Goal: Task Accomplishment & Management: Manage account settings

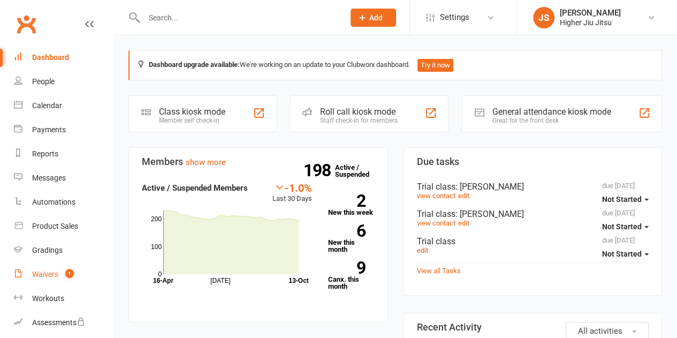
click at [61, 273] on count-badge "1" at bounding box center [67, 274] width 14 height 9
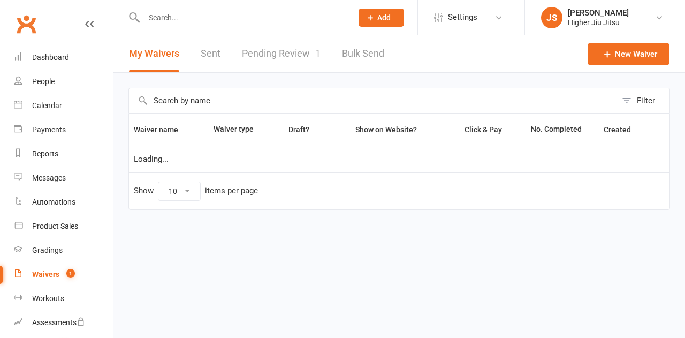
select select "100"
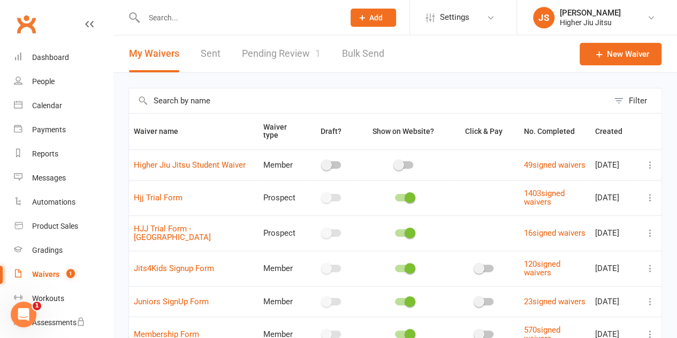
click at [288, 57] on link "Pending Review 1" at bounding box center [281, 53] width 79 height 37
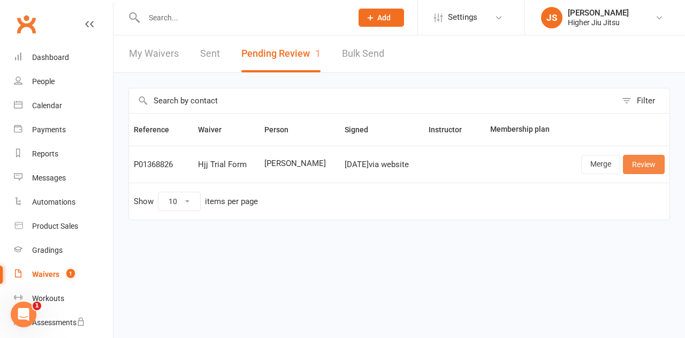
click at [641, 165] on link "Review" at bounding box center [644, 164] width 42 height 19
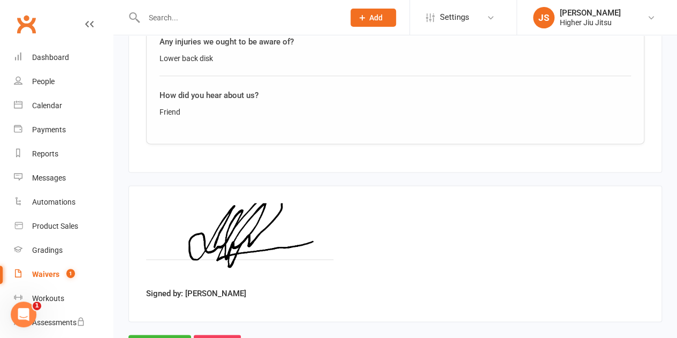
scroll to position [655, 0]
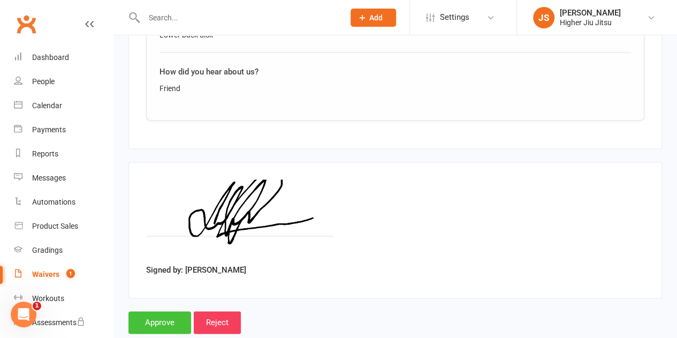
click at [156, 311] on input "Approve" at bounding box center [159, 322] width 63 height 22
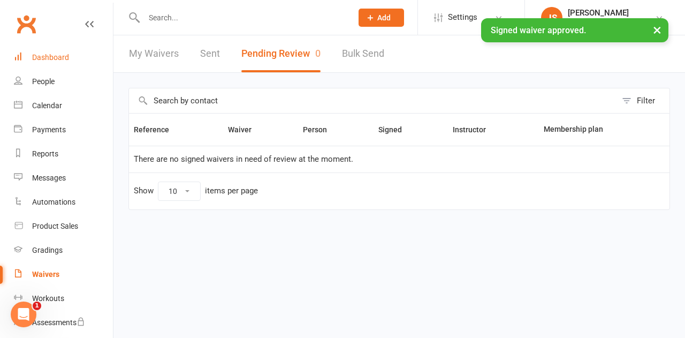
click at [63, 57] on div "Dashboard" at bounding box center [50, 57] width 37 height 9
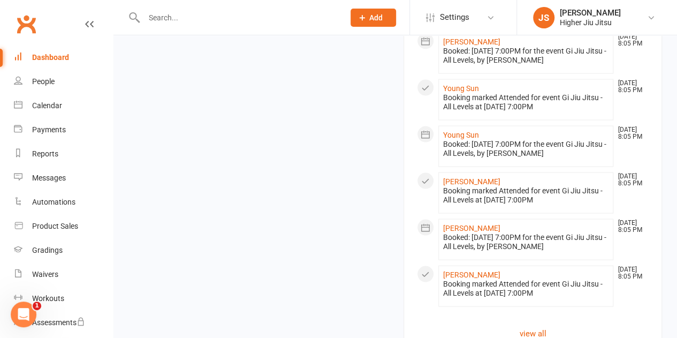
scroll to position [1049, 0]
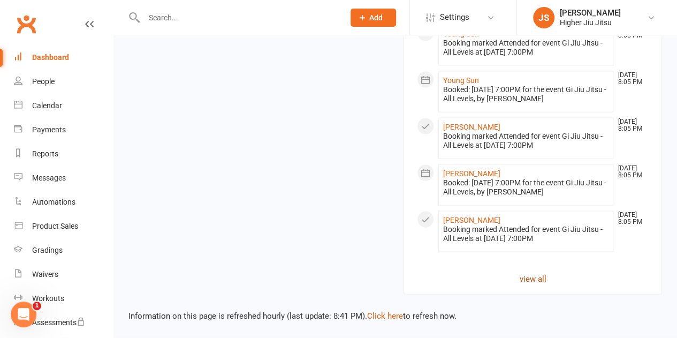
click at [522, 281] on link "view all" at bounding box center [533, 278] width 232 height 13
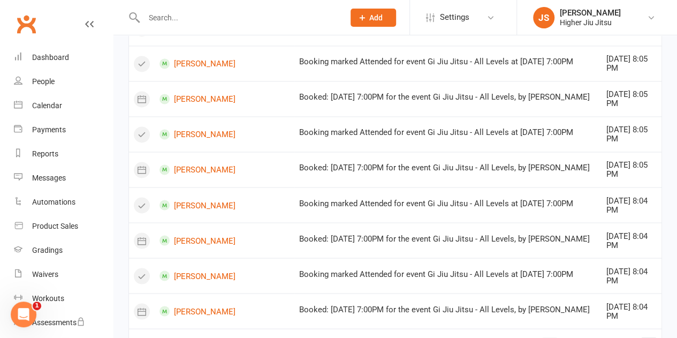
scroll to position [850, 0]
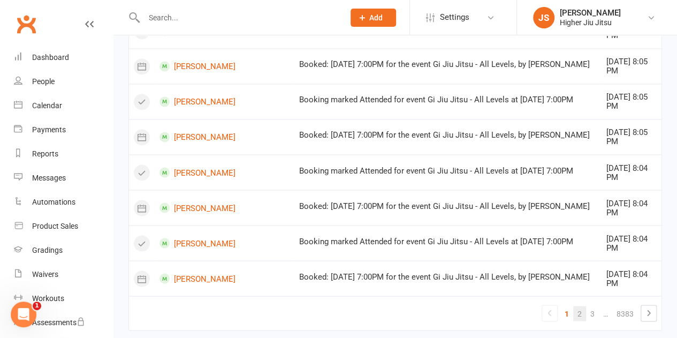
click at [580, 305] on link "2" at bounding box center [579, 312] width 13 height 15
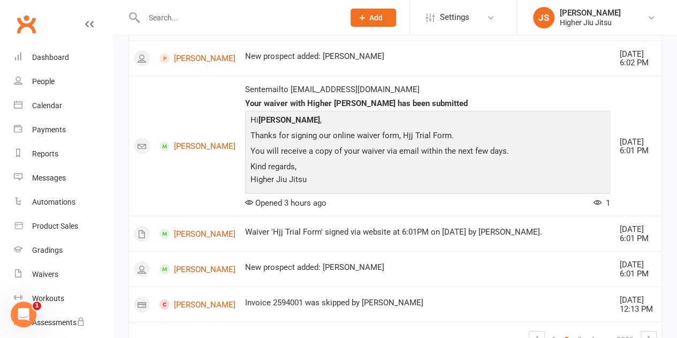
scroll to position [1267, 0]
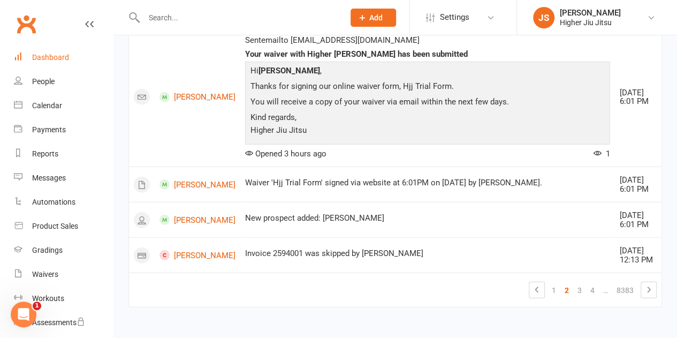
click at [55, 65] on link "Dashboard" at bounding box center [63, 57] width 99 height 24
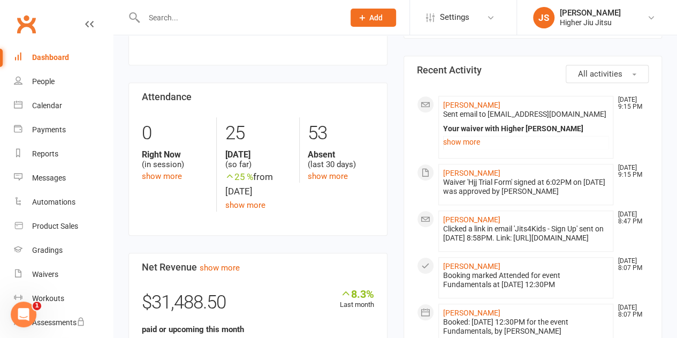
scroll to position [258, 0]
click at [235, 19] on input "text" at bounding box center [239, 17] width 196 height 15
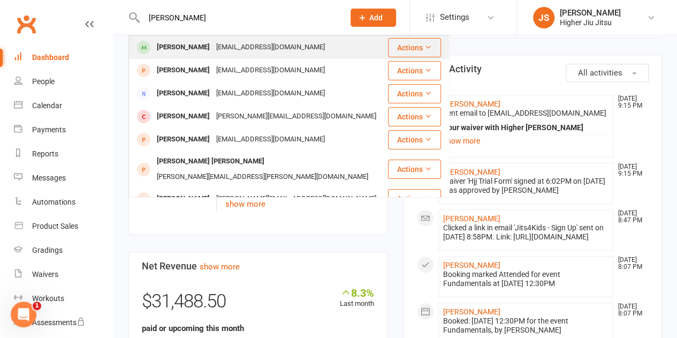
type input "[PERSON_NAME]"
click at [235, 40] on div "[EMAIL_ADDRESS][DOMAIN_NAME]" at bounding box center [270, 48] width 115 height 16
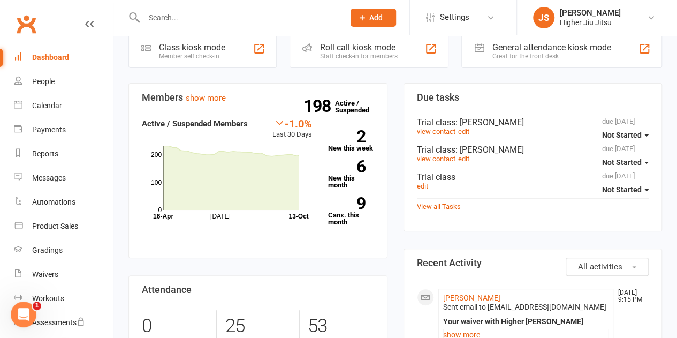
scroll to position [0, 0]
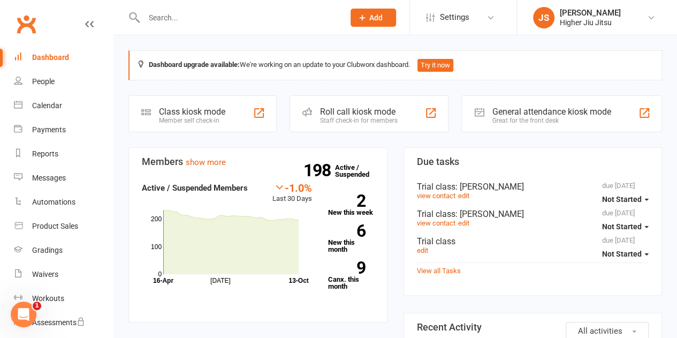
click at [184, 13] on input "text" at bounding box center [239, 17] width 196 height 15
type input "x"
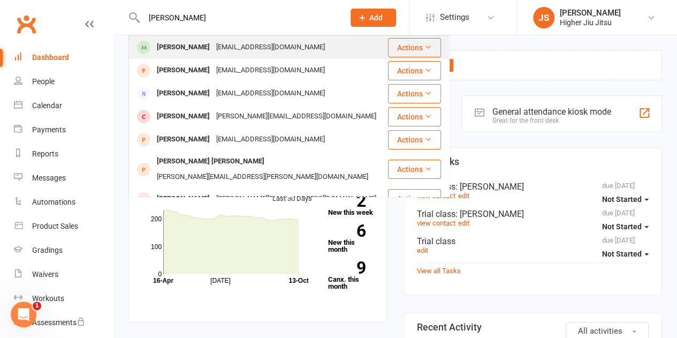
type input "[PERSON_NAME]"
click at [213, 44] on div "[EMAIL_ADDRESS][DOMAIN_NAME]" at bounding box center [270, 48] width 115 height 16
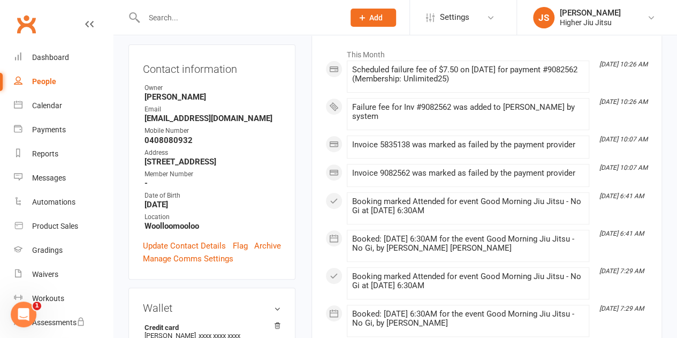
scroll to position [171, 0]
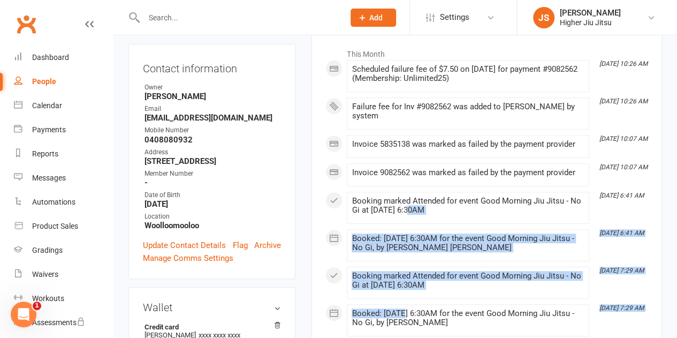
drag, startPoint x: 408, startPoint y: 204, endPoint x: 403, endPoint y: 302, distance: 98.0
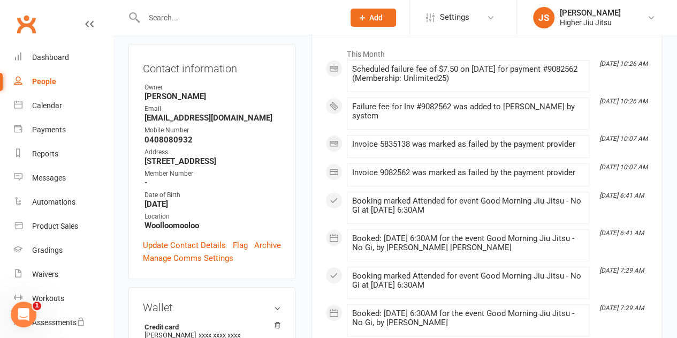
click at [376, 204] on div "Booking marked Attended for event Good Morning Jiu Jitsu - No Gi at [DATE] 6:30…" at bounding box center [467, 205] width 233 height 18
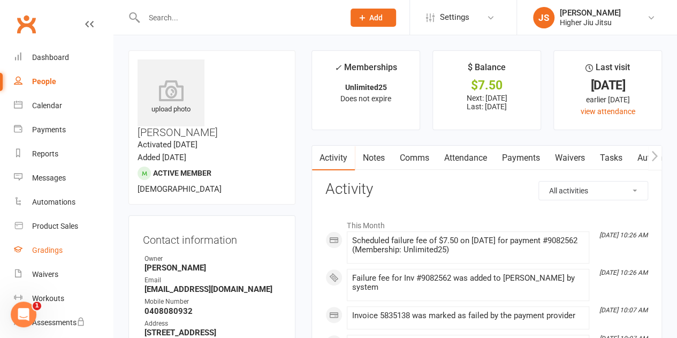
click at [58, 250] on div "Gradings" at bounding box center [47, 250] width 30 height 9
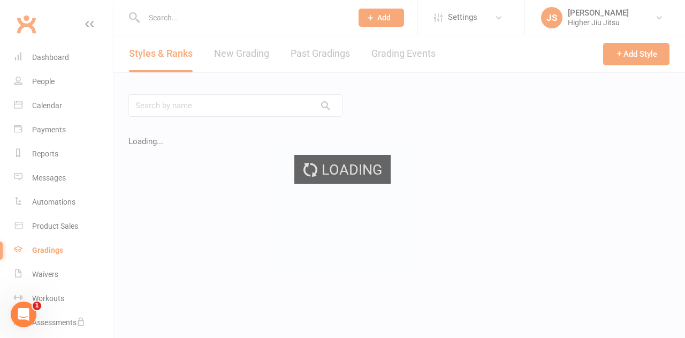
click at [239, 56] on div "Loading" at bounding box center [342, 169] width 685 height 338
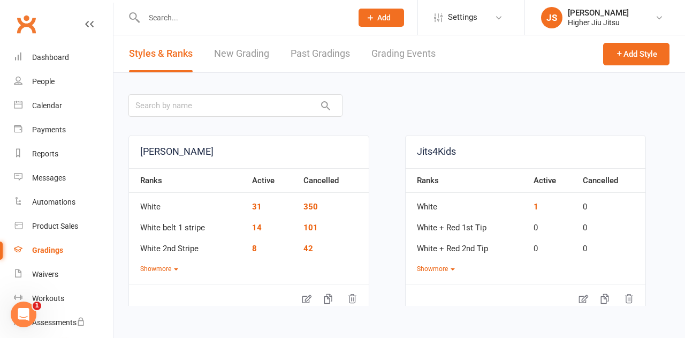
click at [239, 55] on link "New Grading" at bounding box center [241, 53] width 55 height 37
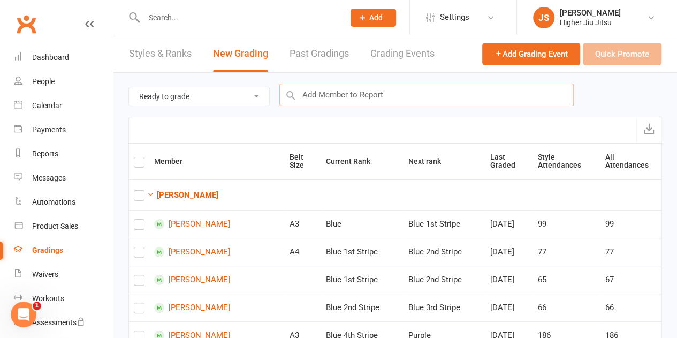
click at [346, 100] on input "text" at bounding box center [426, 94] width 294 height 22
type input "[PERSON_NAME]"
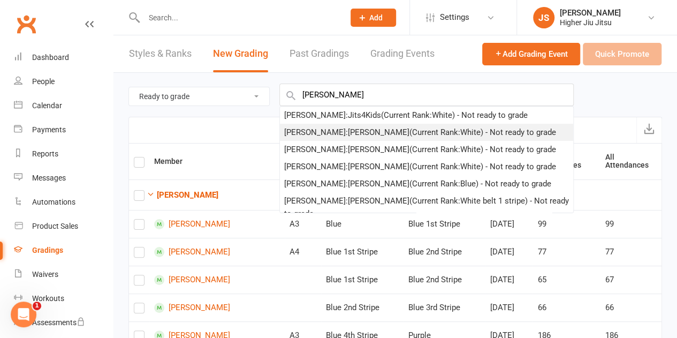
click at [343, 132] on div "[PERSON_NAME] : [PERSON_NAME] (Current Rank: White ) - Not ready to grade" at bounding box center [420, 132] width 272 height 13
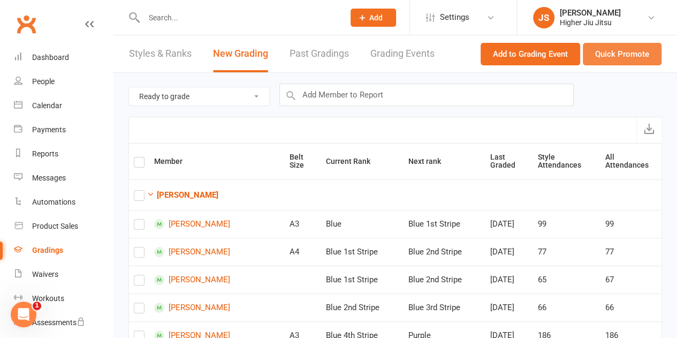
click at [613, 55] on button "Quick Promote" at bounding box center [622, 54] width 79 height 22
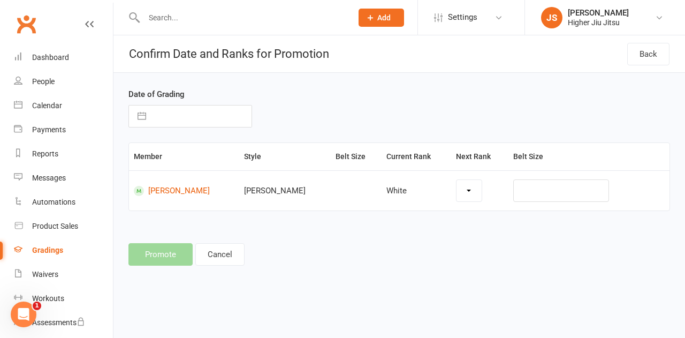
select select "4258"
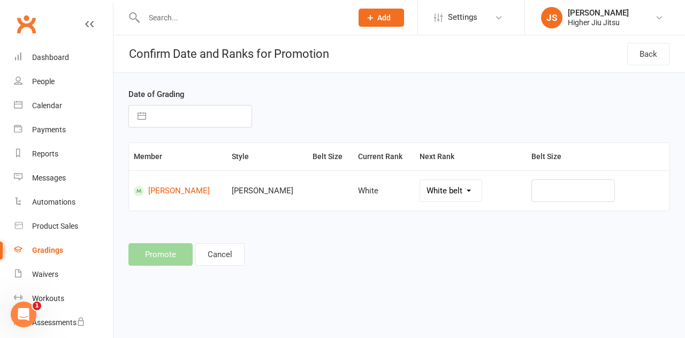
click at [143, 114] on button "button" at bounding box center [141, 115] width 19 height 21
select select "8"
select select "2025"
select select "9"
select select "2025"
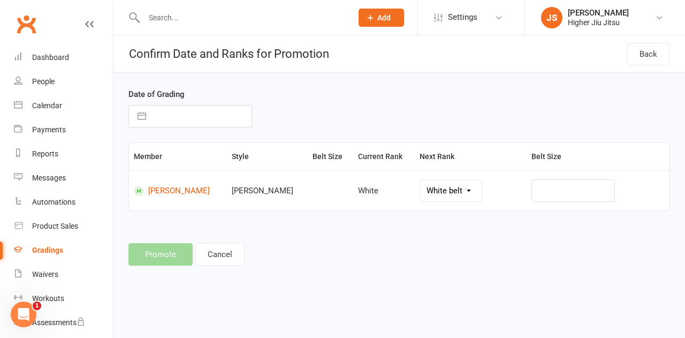
select select "10"
select select "2025"
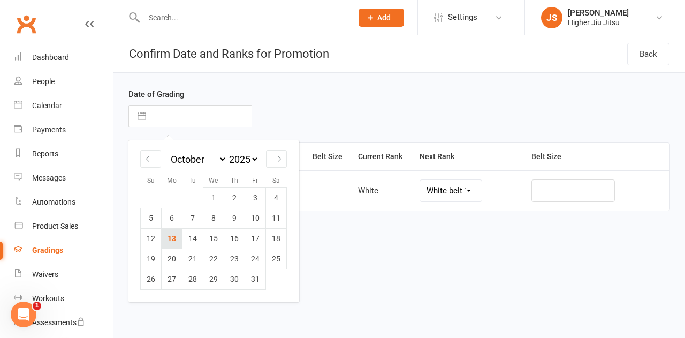
click at [176, 232] on td "13" at bounding box center [172, 238] width 21 height 20
type input "[DATE]"
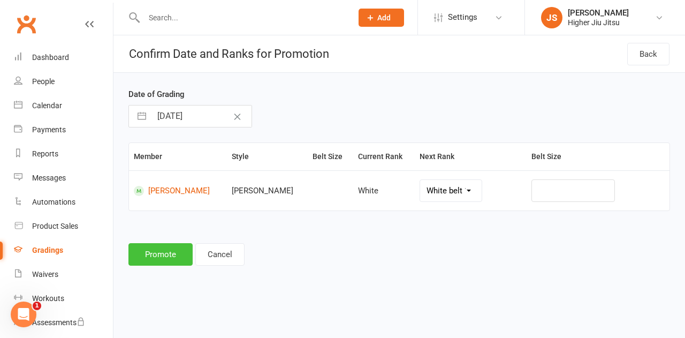
click at [160, 261] on button "Promote" at bounding box center [160, 254] width 64 height 22
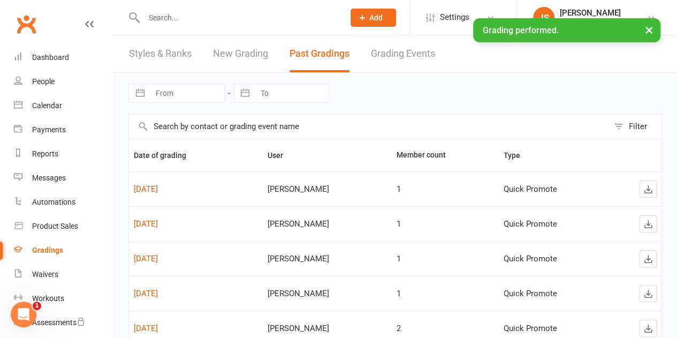
click at [251, 56] on link "New Grading" at bounding box center [240, 53] width 55 height 37
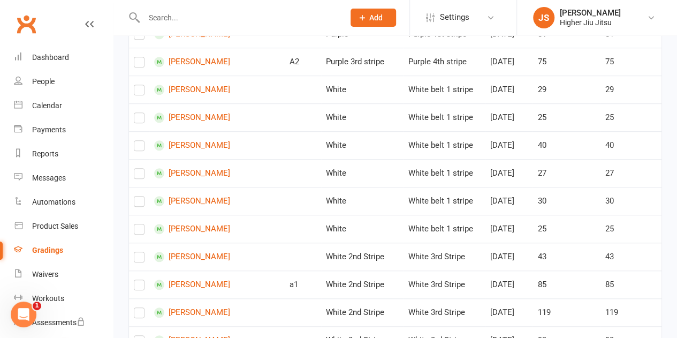
scroll to position [324, 0]
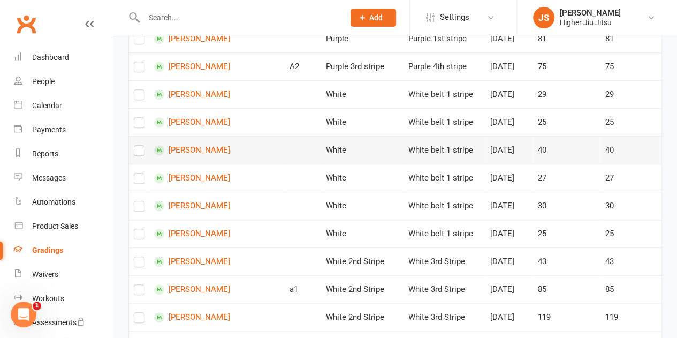
click at [138, 152] on label at bounding box center [139, 152] width 11 height 0
click at [138, 146] on input "checkbox" at bounding box center [139, 146] width 11 height 0
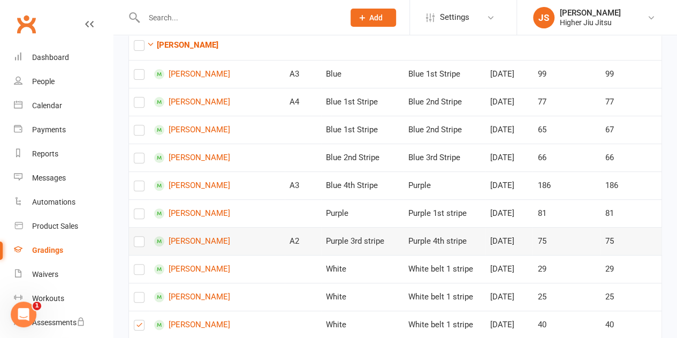
scroll to position [0, 0]
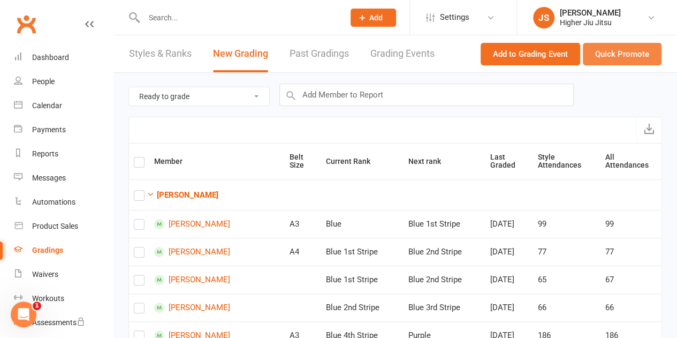
click at [631, 56] on button "Quick Promote" at bounding box center [622, 54] width 79 height 22
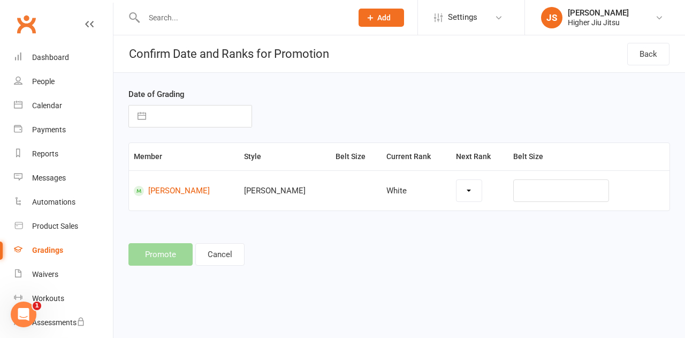
click at [146, 117] on button "button" at bounding box center [141, 115] width 19 height 21
select select "8"
select select "2025"
select select "9"
select select "2025"
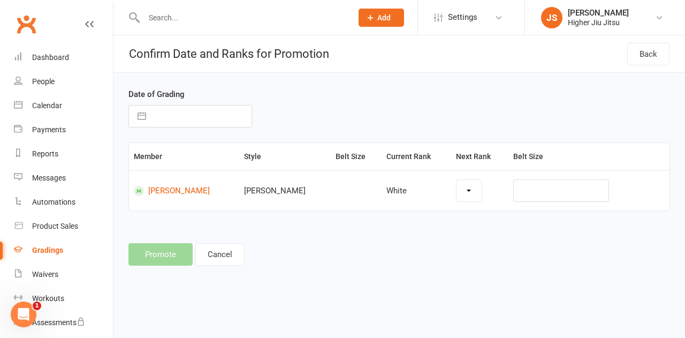
select select "10"
select select "2025"
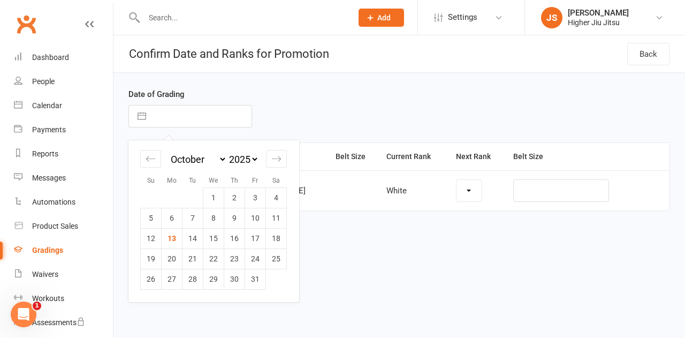
select select "4258"
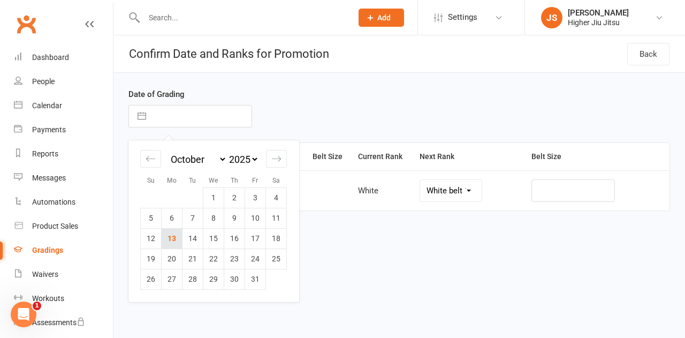
click at [178, 238] on td "13" at bounding box center [172, 238] width 21 height 20
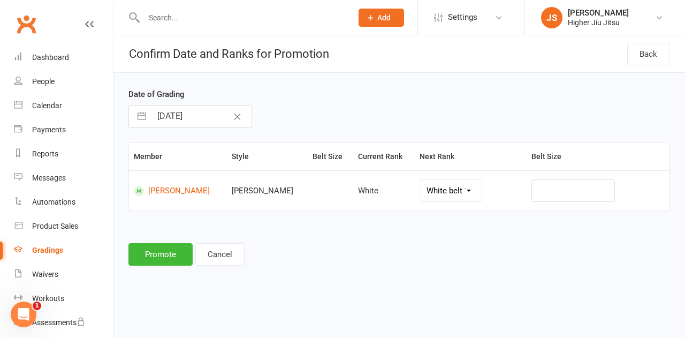
type input "[DATE]"
click at [481, 195] on select "White belt 1 stripe White 2nd Stripe White 3rd Stripe White 4th Stripe Blue Blu…" at bounding box center [451, 190] width 62 height 21
select select "4375"
click at [159, 265] on button "Promote" at bounding box center [160, 254] width 64 height 22
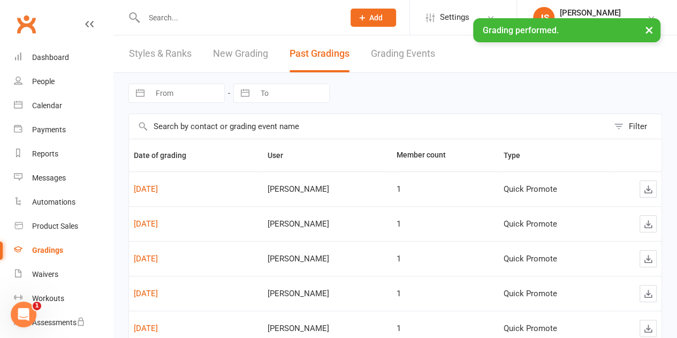
click at [261, 51] on link "New Grading" at bounding box center [240, 53] width 55 height 37
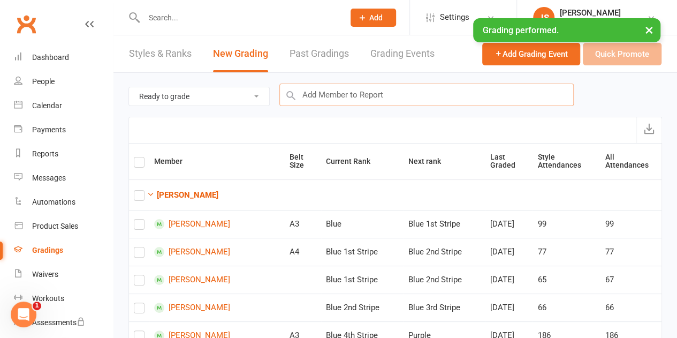
click at [356, 97] on input "text" at bounding box center [426, 94] width 294 height 22
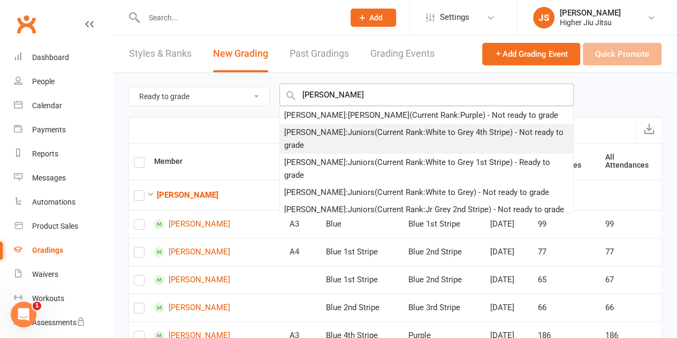
type input "[PERSON_NAME]"
click at [359, 139] on div "[PERSON_NAME] : Juniors (Current Rank: White to Grey 4th Stripe ) - Not ready t…" at bounding box center [426, 139] width 285 height 26
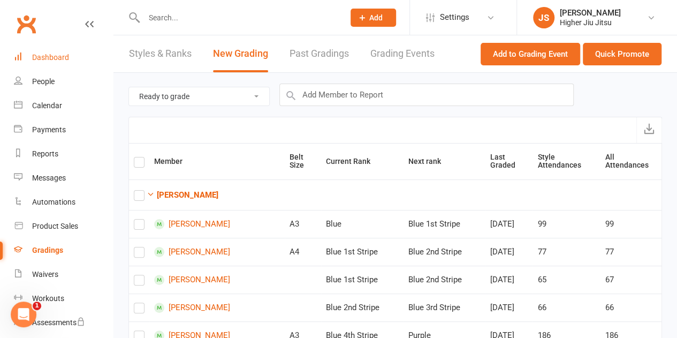
click at [62, 60] on div "Dashboard" at bounding box center [50, 57] width 37 height 9
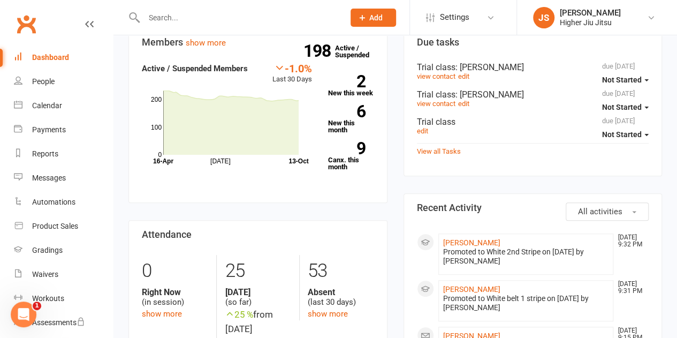
scroll to position [120, 0]
click at [363, 87] on link "2 New this week" at bounding box center [351, 84] width 46 height 21
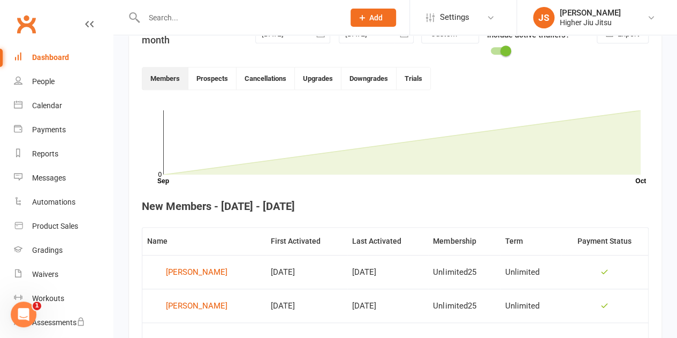
scroll to position [291, 0]
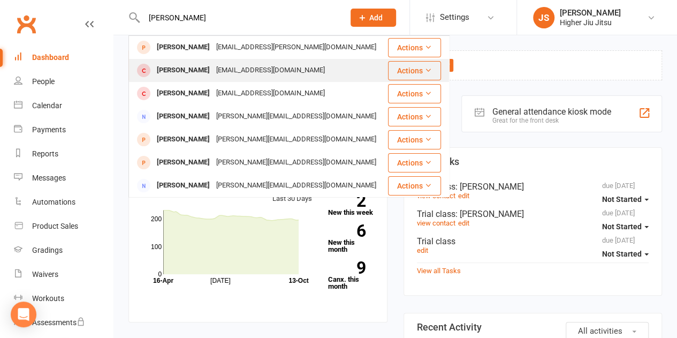
type input "[PERSON_NAME]"
click at [236, 68] on div "Neillessem@gmail.com" at bounding box center [270, 71] width 115 height 16
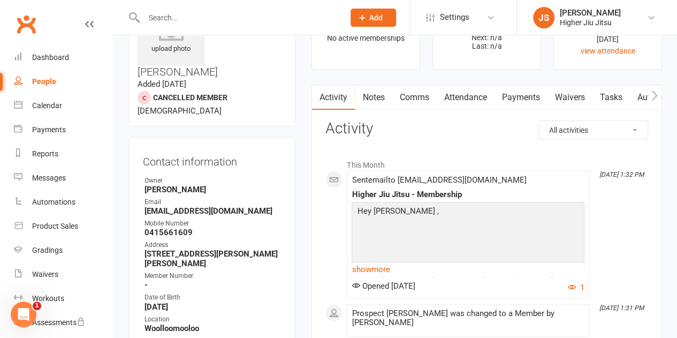
scroll to position [61, 0]
click at [418, 99] on link "Comms" at bounding box center [414, 97] width 44 height 25
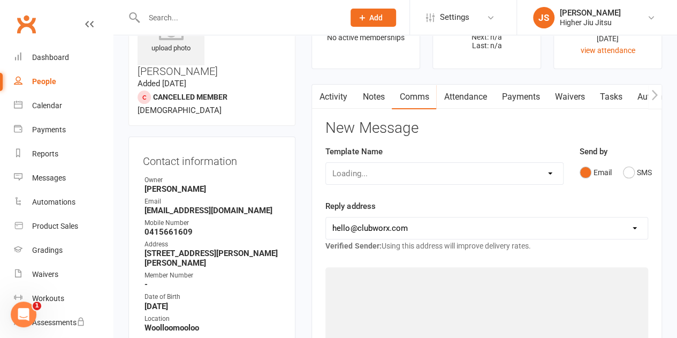
click at [389, 229] on select "hello@clubworx.com john@higherhealth.net.au david@allreadydone.com.au" at bounding box center [487, 227] width 322 height 21
select select "1"
click at [326, 217] on select "hello@clubworx.com john@higherhealth.net.au david@allreadydone.com.au" at bounding box center [487, 227] width 322 height 21
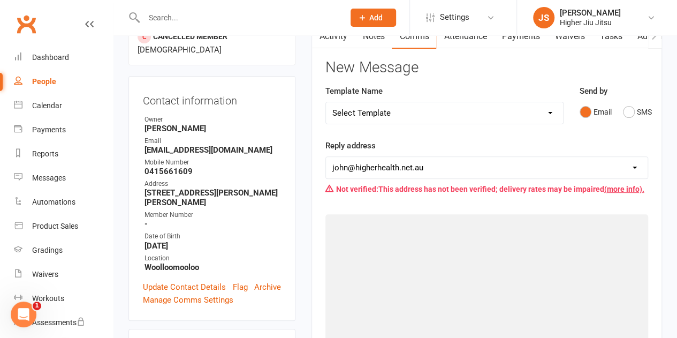
scroll to position [122, 0]
click at [396, 115] on select "Select Template [Email] Let's Reconnect! [Email] Still Interested? [Email] Stil…" at bounding box center [444, 112] width 236 height 21
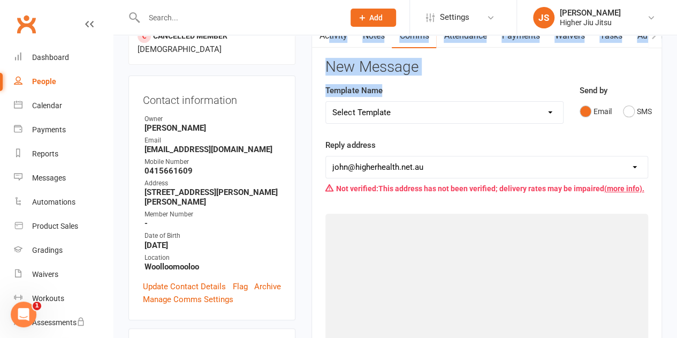
drag, startPoint x: 414, startPoint y: 85, endPoint x: 329, endPoint y: 37, distance: 97.7
click at [329, 37] on div "Activity Notes Comms Attendance Payments Waivers Tasks Automations Workouts Gra…" at bounding box center [486, 324] width 350 height 603
click at [329, 37] on link "Activity" at bounding box center [333, 36] width 43 height 25
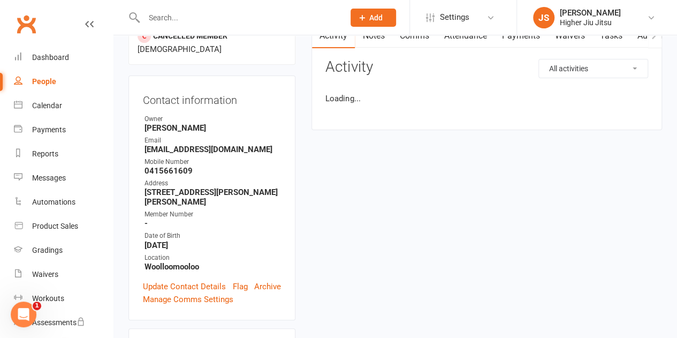
click at [420, 78] on div "All activities Bookings / Attendances Communications Notes Failed SMSes Grading…" at bounding box center [486, 86] width 323 height 55
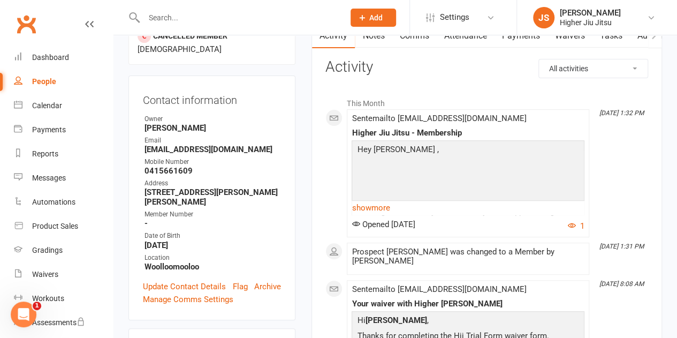
click at [415, 39] on link "Comms" at bounding box center [414, 36] width 44 height 25
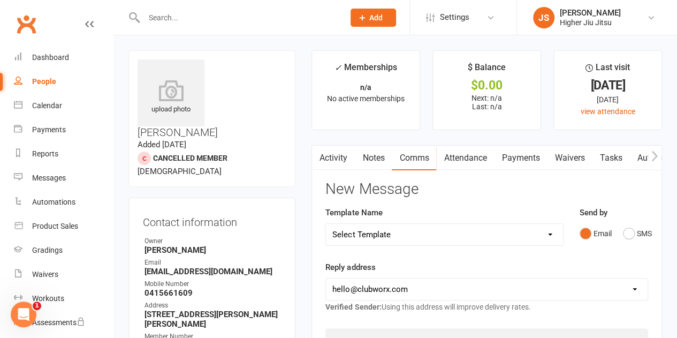
click at [339, 162] on link "Activity" at bounding box center [333, 158] width 43 height 25
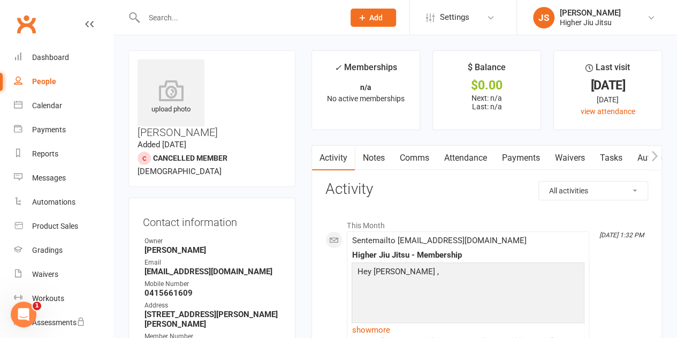
click at [526, 160] on link "Payments" at bounding box center [520, 158] width 53 height 25
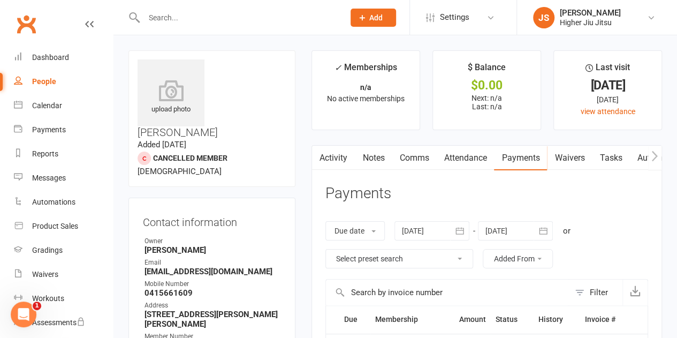
click at [418, 161] on link "Comms" at bounding box center [414, 158] width 44 height 25
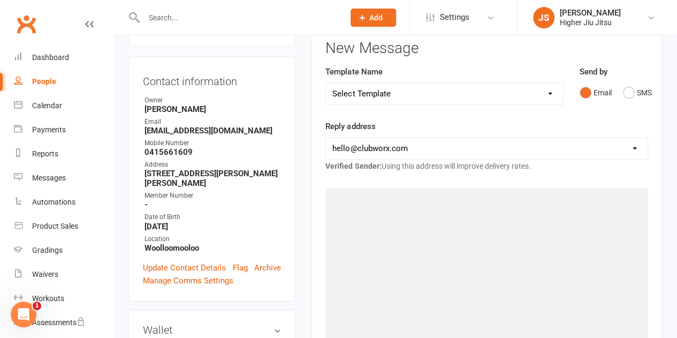
scroll to position [143, 0]
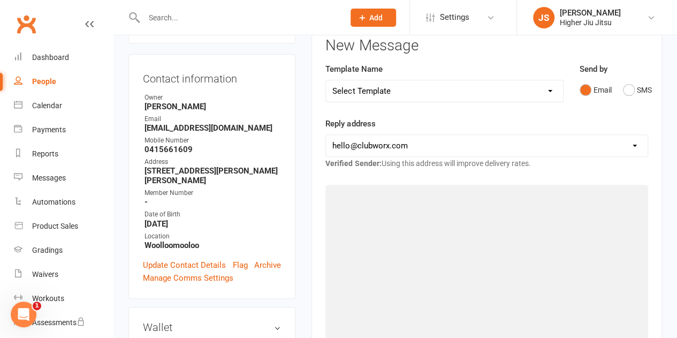
click at [63, 58] on div "Dashboard" at bounding box center [50, 57] width 37 height 9
